Goal: Transaction & Acquisition: Purchase product/service

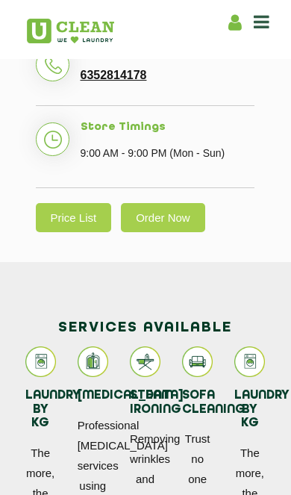
scroll to position [761, 0]
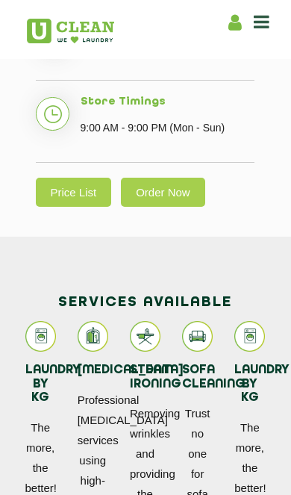
click at [77, 178] on link "Price List" at bounding box center [74, 192] width 76 height 29
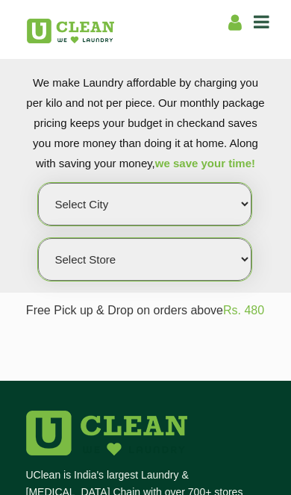
click at [201, 210] on select "Select city Aalo Abu Dhabi Agartala Agra Ahmedabad Akola Aligarh Alwar - UClean…" at bounding box center [145, 204] width 214 height 43
select select "12"
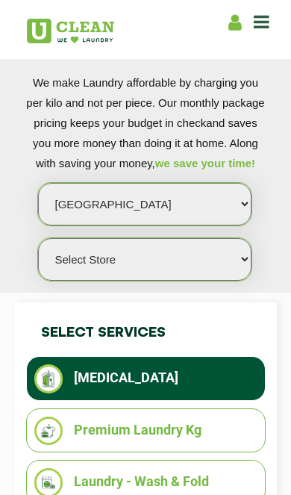
click at [189, 261] on select "Select Store UClean Shivranjani" at bounding box center [145, 259] width 214 height 43
select select "25"
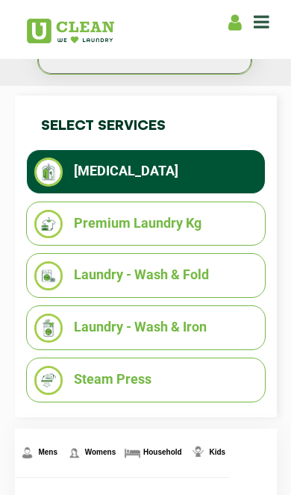
scroll to position [207, 0]
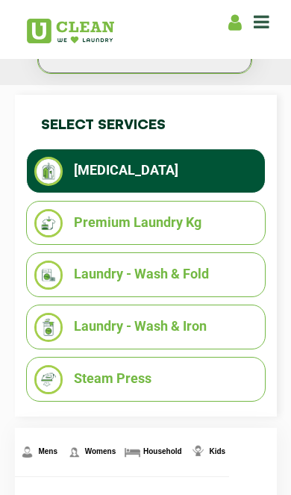
click at [204, 342] on li "Laundry - Wash & Iron" at bounding box center [145, 327] width 223 height 29
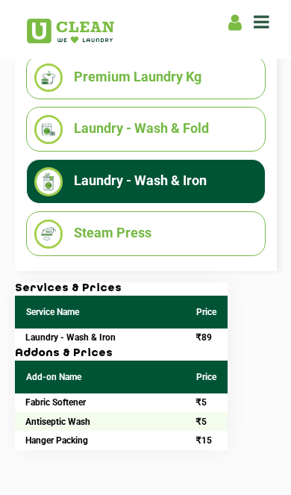
scroll to position [351, 0]
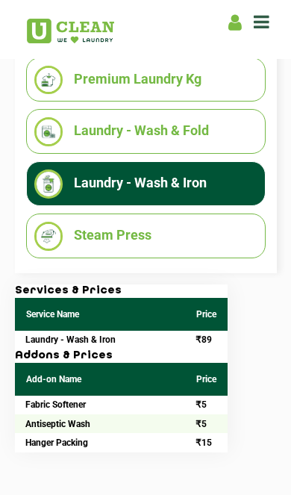
click at [169, 251] on li "Steam Press" at bounding box center [145, 236] width 223 height 29
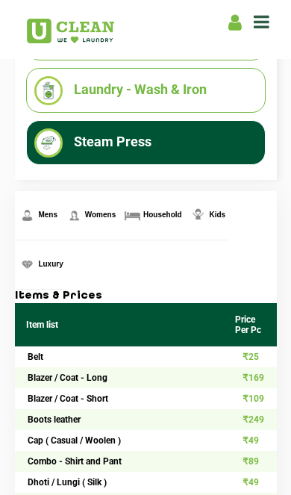
scroll to position [307, 0]
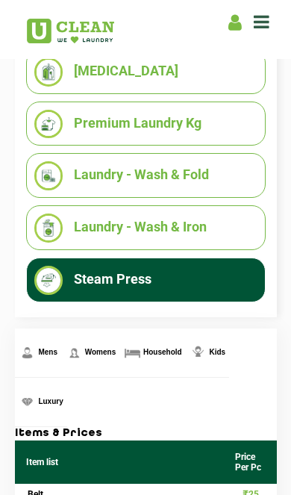
click at [219, 190] on li "Laundry - Wash & Fold" at bounding box center [145, 175] width 223 height 29
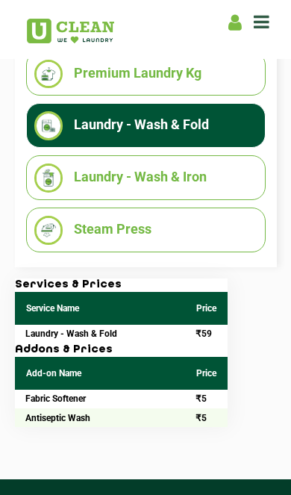
scroll to position [356, 0]
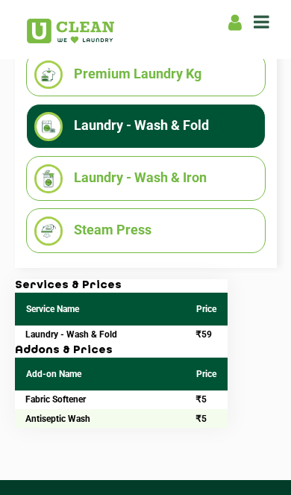
click at [204, 90] on li "Premium Laundry Kg" at bounding box center [145, 74] width 223 height 29
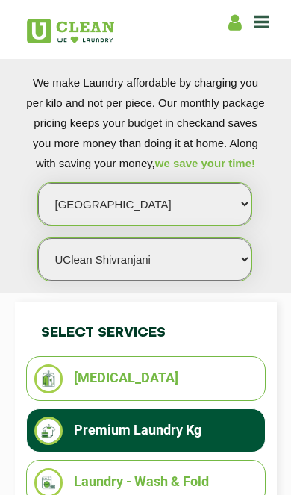
scroll to position [0, 0]
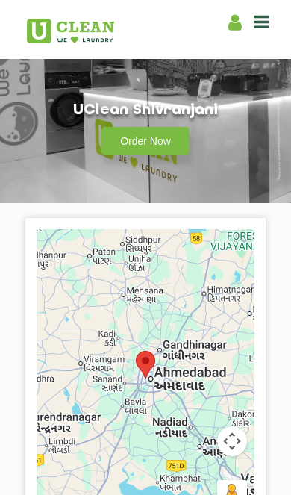
click at [161, 145] on link "Order Now" at bounding box center [145, 141] width 88 height 28
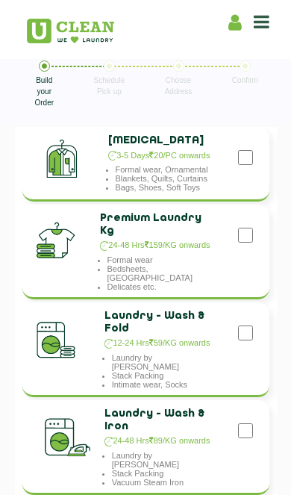
click at [251, 326] on input "checkbox" at bounding box center [245, 333] width 15 height 30
checkbox input "true"
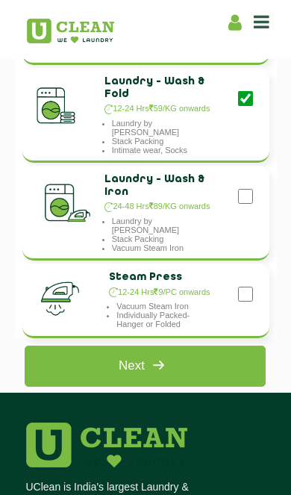
scroll to position [222, 0]
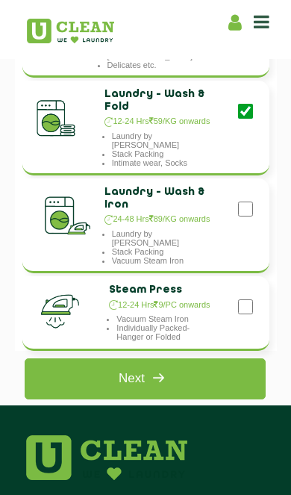
click at [189, 378] on link "Next" at bounding box center [145, 378] width 241 height 41
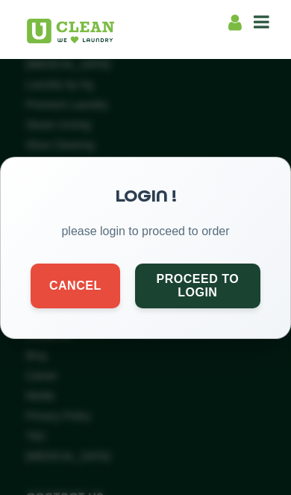
click at [228, 286] on button "Proceed to Login" at bounding box center [197, 285] width 125 height 45
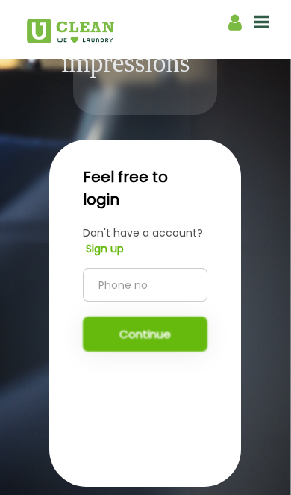
click at [175, 301] on input "tel" at bounding box center [145, 285] width 125 height 34
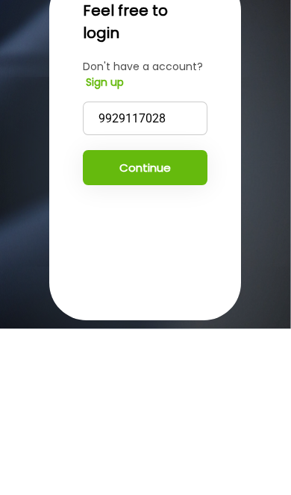
type input "9929117028"
click at [193, 316] on button "Continue" at bounding box center [145, 333] width 125 height 35
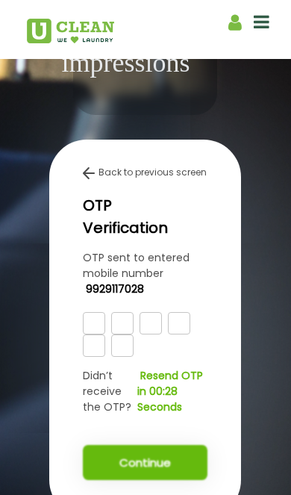
click at [93, 334] on input "text" at bounding box center [94, 323] width 22 height 22
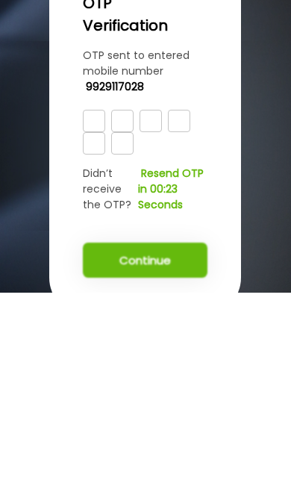
type input "9"
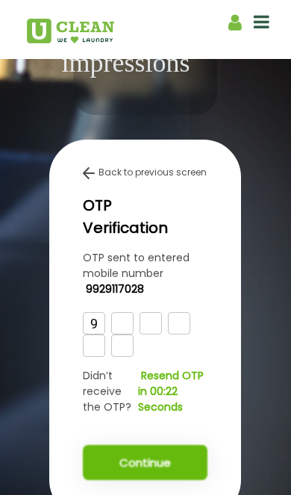
click at [118, 334] on input "text" at bounding box center [122, 323] width 22 height 22
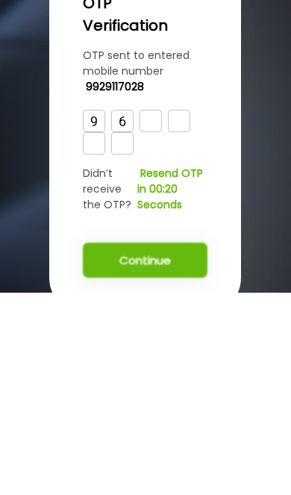
type input "6"
type input "2"
type input "5"
type input "2"
type input "9"
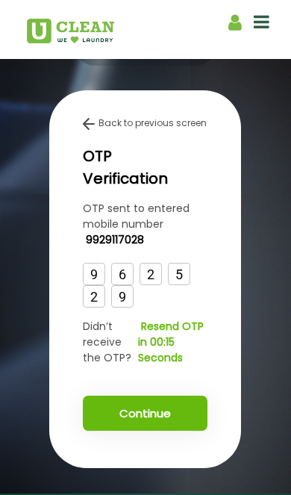
scroll to position [274, 0]
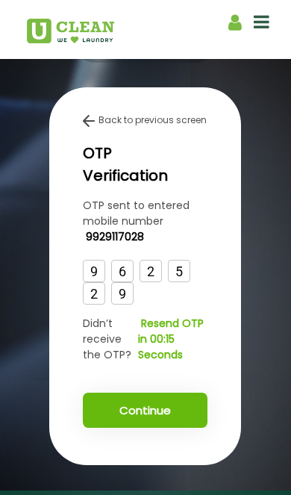
click at [167, 427] on button "Continue" at bounding box center [145, 409] width 125 height 35
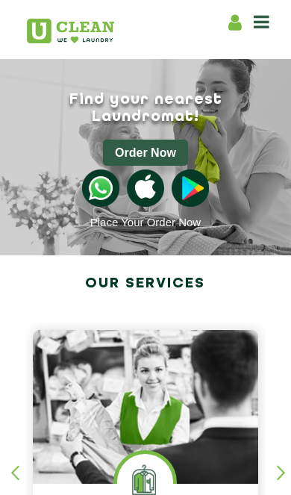
click at [158, 140] on button "Order Now" at bounding box center [145, 153] width 85 height 26
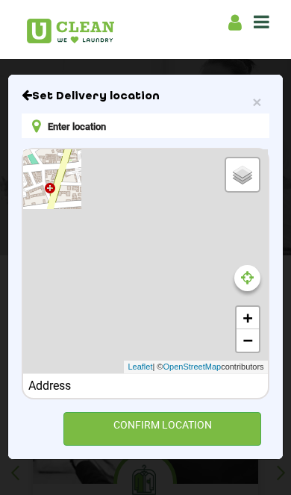
type input "[PERSON_NAME] APPARTMENT LIG [STREET_ADDRESS]"
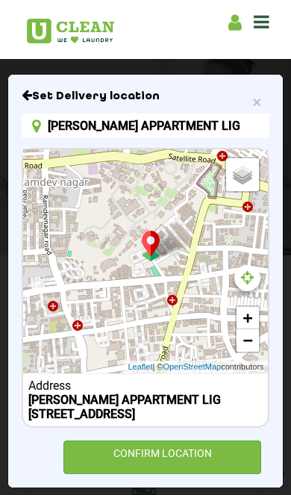
click at [222, 132] on input "[PERSON_NAME] APPARTMENT LIG [STREET_ADDRESS]" at bounding box center [145, 125] width 247 height 25
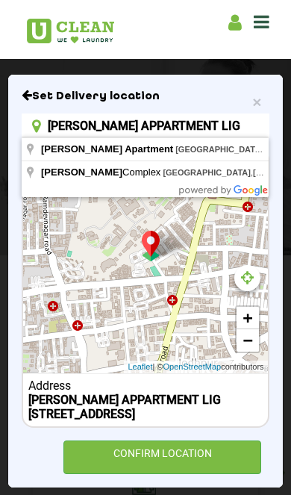
click at [192, 125] on input "[PERSON_NAME] APPARTMENT LIG [STREET_ADDRESS]" at bounding box center [145, 125] width 247 height 25
click at [192, 124] on input "[PERSON_NAME] APPARTMENT LIG [STREET_ADDRESS]" at bounding box center [145, 125] width 247 height 25
click at [241, 122] on input "[PERSON_NAME] APPARTMENT LIG [STREET_ADDRESS]" at bounding box center [145, 125] width 247 height 25
click at [254, 104] on span "×" at bounding box center [256, 101] width 9 height 17
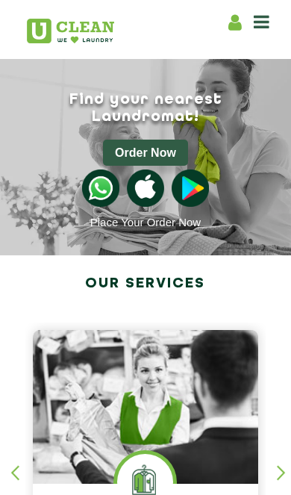
click at [166, 140] on button "Order Now" at bounding box center [145, 153] width 85 height 26
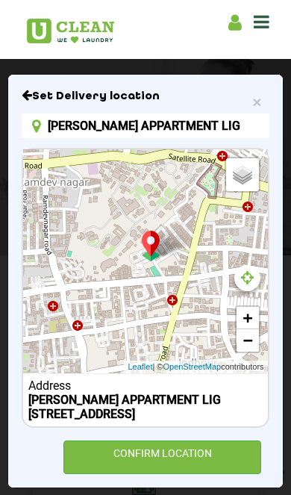
click at [189, 125] on input "[PERSON_NAME] APPARTMENT LIG [STREET_ADDRESS]" at bounding box center [145, 125] width 247 height 25
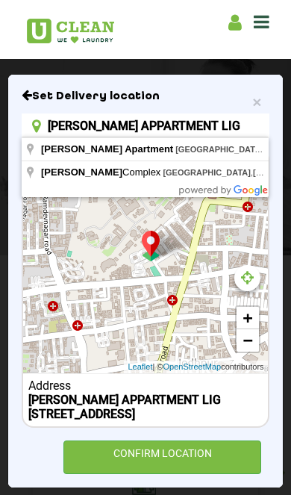
click at [187, 126] on input "[PERSON_NAME] APPARTMENT LIG [STREET_ADDRESS]" at bounding box center [145, 125] width 247 height 25
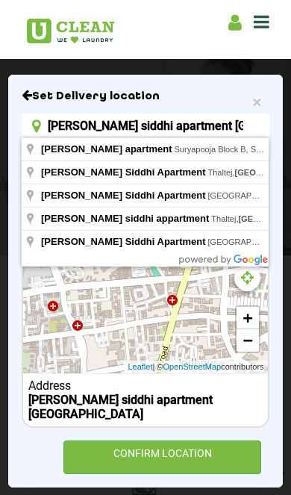
type input "[PERSON_NAME] Siddhi apartment, [GEOGRAPHIC_DATA], [GEOGRAPHIC_DATA], [GEOGRAPH…"
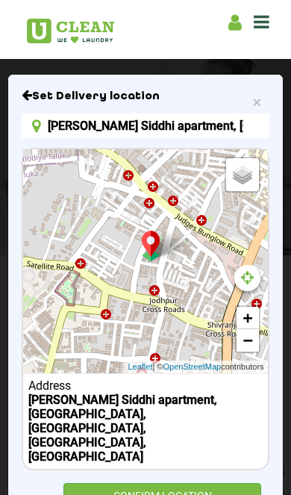
click at [176, 483] on div "CONFIRM LOCATION" at bounding box center [162, 500] width 198 height 34
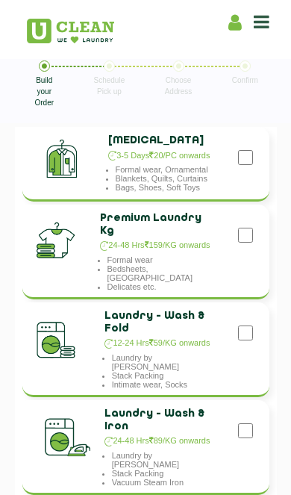
click at [252, 319] on input "checkbox" at bounding box center [245, 333] width 15 height 30
checkbox input "true"
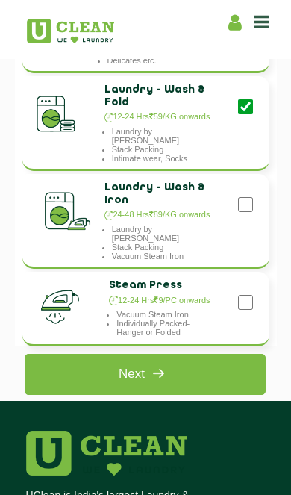
scroll to position [225, 0]
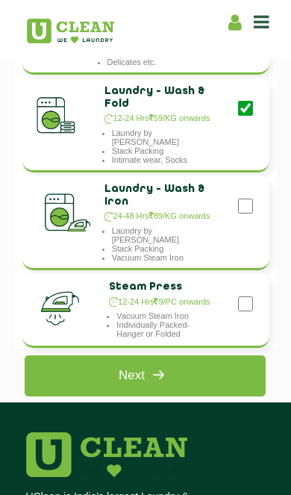
click at [171, 375] on img at bounding box center [158, 374] width 27 height 27
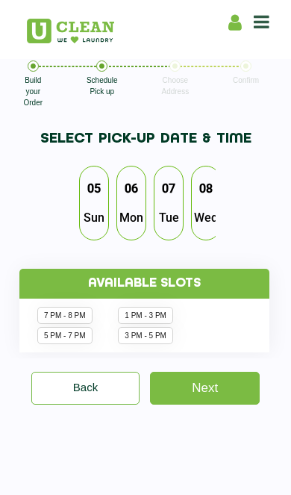
click at [92, 213] on span "Sun" at bounding box center [94, 217] width 36 height 29
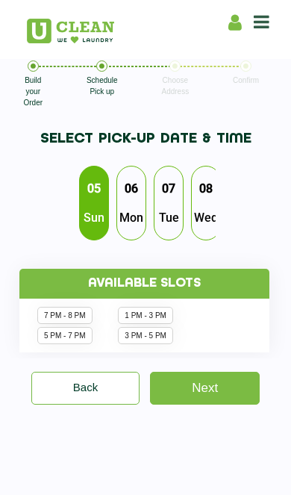
click at [57, 311] on li "7 PM - 8 PM" at bounding box center [64, 315] width 55 height 17
click at [147, 324] on li "1 PM - 3 PM" at bounding box center [145, 315] width 55 height 17
click at [124, 227] on span "Mon" at bounding box center [131, 217] width 39 height 29
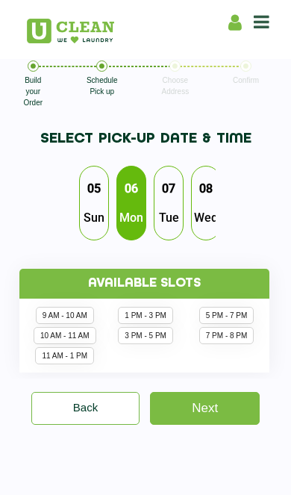
click at [101, 214] on span "Sun" at bounding box center [94, 217] width 36 height 29
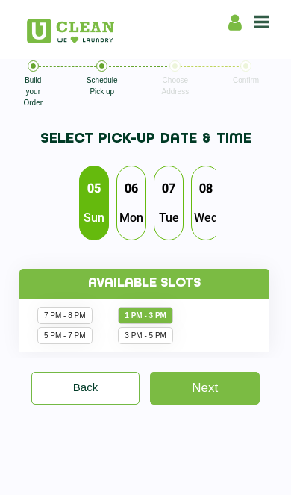
click at [201, 404] on link "Next" at bounding box center [205, 388] width 110 height 33
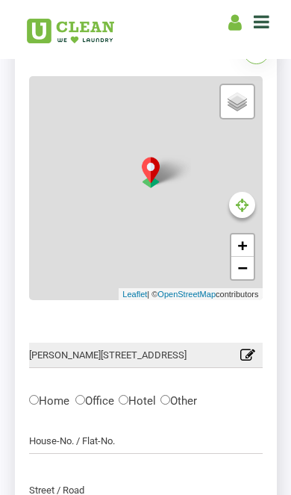
scroll to position [116, 0]
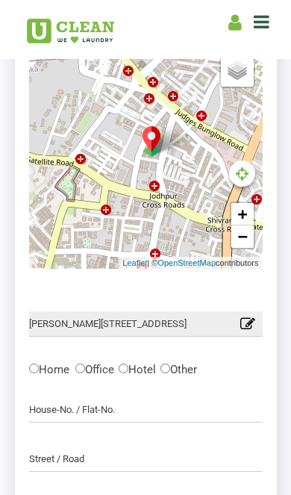
click at [36, 369] on input "Home" at bounding box center [34, 368] width 10 height 10
radio input "true"
click at [94, 411] on input "text" at bounding box center [145, 409] width 233 height 25
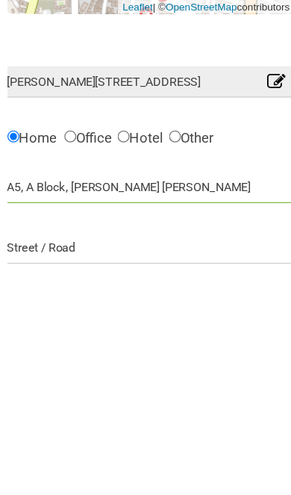
type input "A5, A Block, [PERSON_NAME] [PERSON_NAME]"
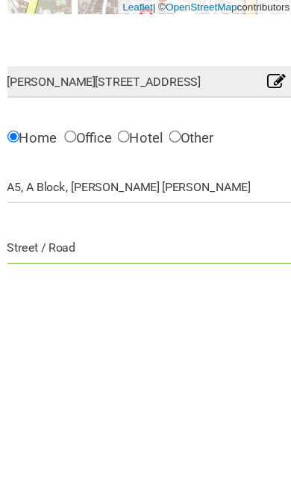
click at [142, 446] on input "text" at bounding box center [145, 458] width 233 height 25
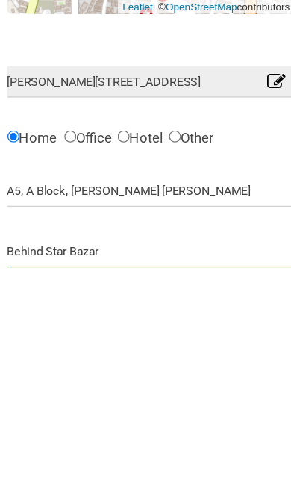
type input "Behind Star Bazar"
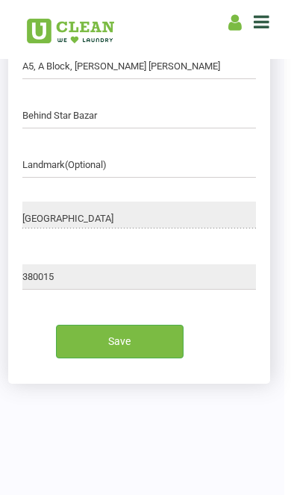
scroll to position [461, 7]
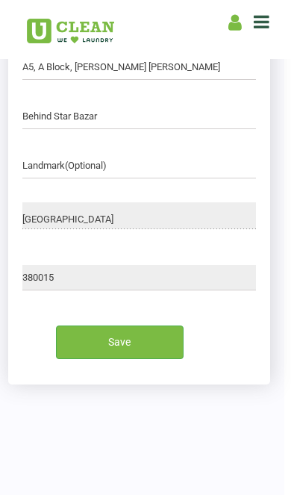
click at [150, 337] on input "Save" at bounding box center [120, 342] width 128 height 34
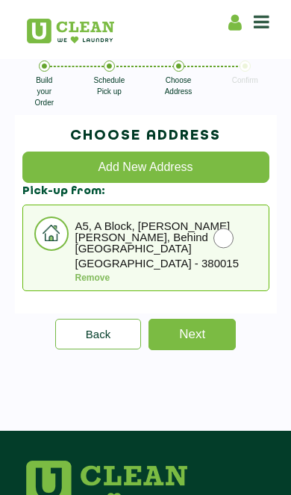
scroll to position [0, 0]
click at [230, 243] on input "radio" at bounding box center [223, 238] width 20 height 30
radio input "true"
click at [201, 325] on link "Next" at bounding box center [191, 334] width 87 height 31
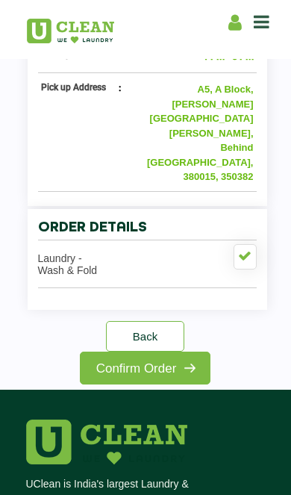
scroll to position [202, 0]
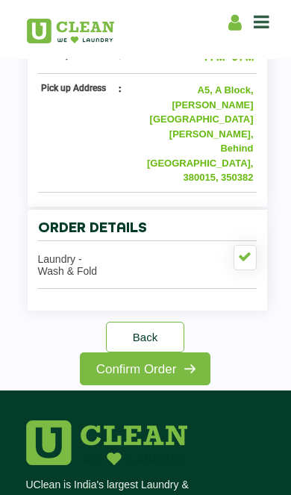
click at [181, 378] on img at bounding box center [189, 368] width 27 height 27
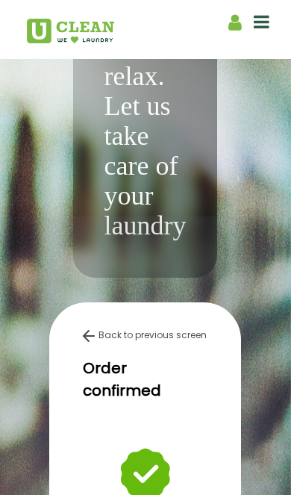
scroll to position [208, 0]
click at [89, 342] on img at bounding box center [89, 336] width 12 height 12
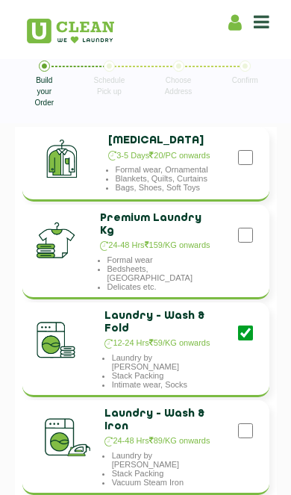
click at [51, 25] on img at bounding box center [70, 31] width 87 height 25
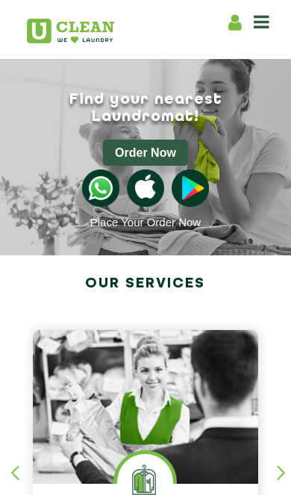
click at [238, 17] on icon at bounding box center [234, 22] width 13 height 19
select select
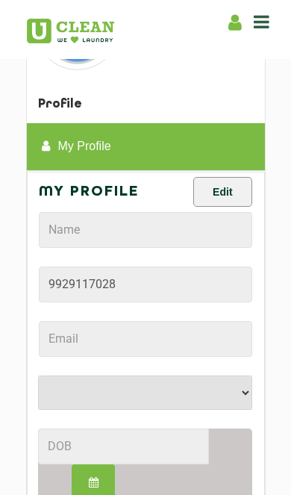
click at [261, 26] on icon at bounding box center [262, 22] width 16 height 18
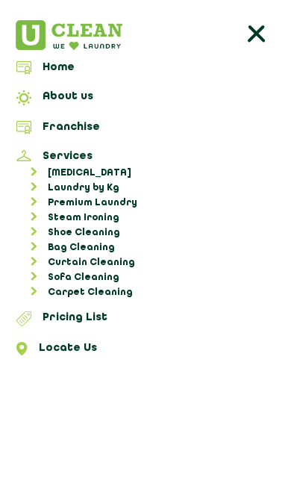
click at [260, 26] on icon at bounding box center [256, 35] width 30 height 30
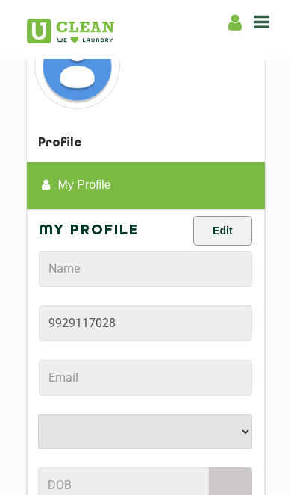
click at [260, 31] on icon at bounding box center [262, 22] width 16 height 18
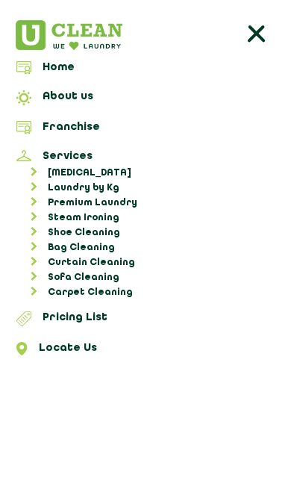
scroll to position [60, 0]
click at [260, 32] on icon at bounding box center [256, 35] width 30 height 30
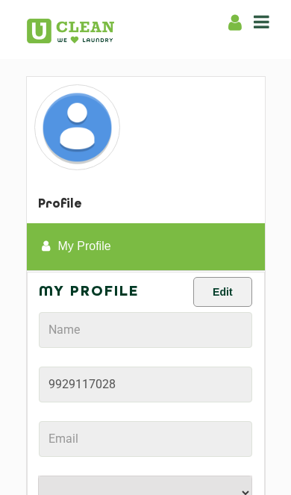
scroll to position [0, 0]
click at [87, 30] on img at bounding box center [70, 31] width 87 height 25
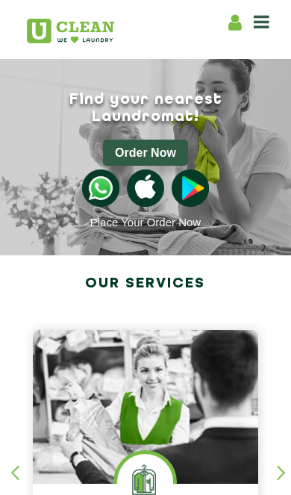
click at [260, 23] on icon at bounding box center [262, 22] width 16 height 18
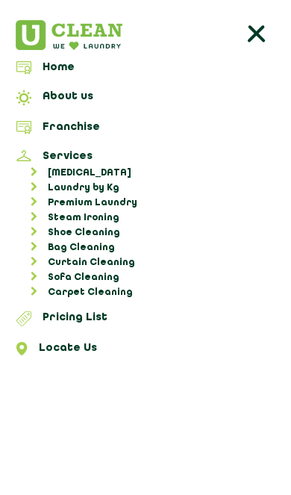
click at [69, 183] on link "Laundry by Kg" at bounding box center [153, 188] width 266 height 15
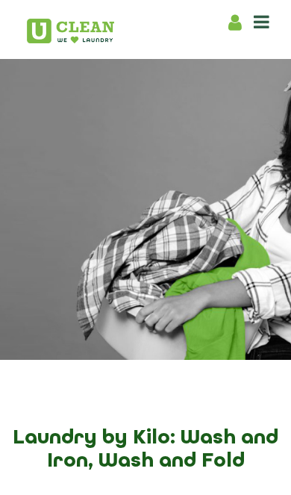
click at [72, 34] on img at bounding box center [70, 31] width 87 height 25
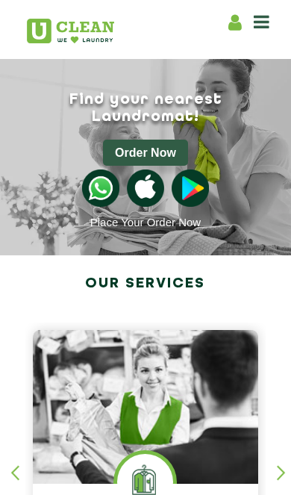
click at [160, 140] on button "Order Now" at bounding box center [145, 153] width 85 height 26
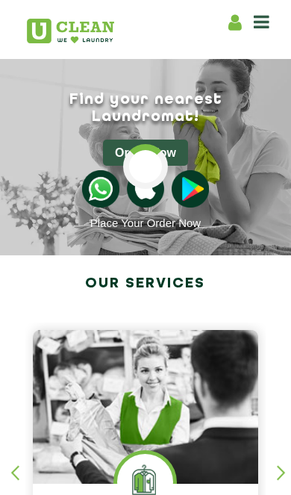
type input "[PERSON_NAME] APPARTMENT LIG [STREET_ADDRESS]"
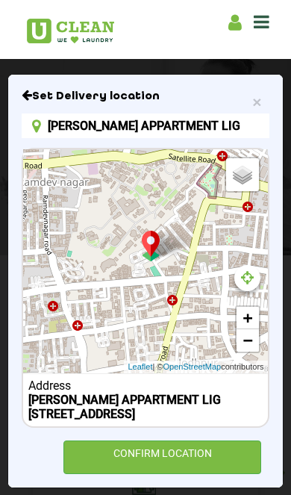
click at [257, 100] on span "×" at bounding box center [256, 101] width 9 height 17
